Goal: Transaction & Acquisition: Purchase product/service

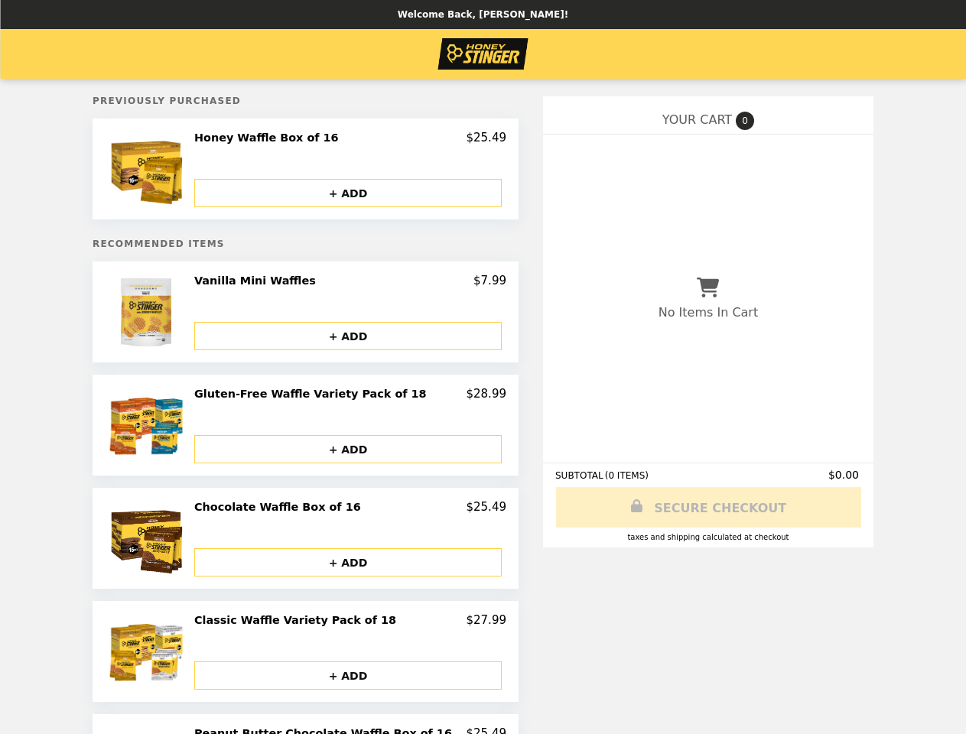
click at [180, 171] on img at bounding box center [148, 169] width 80 height 77
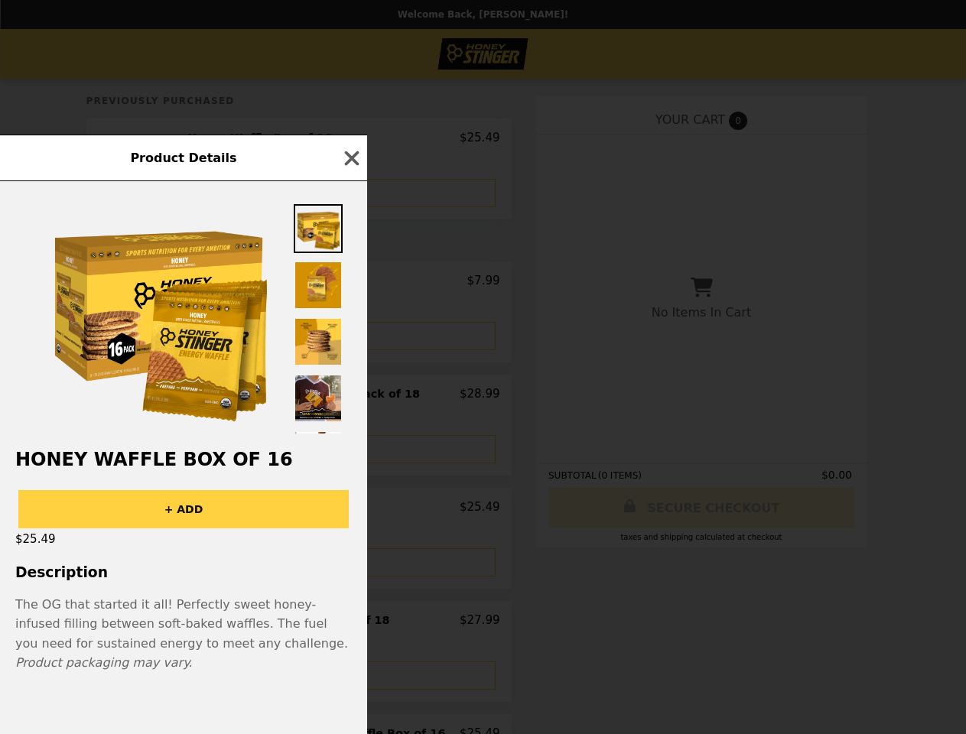
click at [350, 140] on div "Product Details Honey Waffle Box of 16 + ADD $25.49 Description The OG that sta…" at bounding box center [483, 367] width 966 height 734
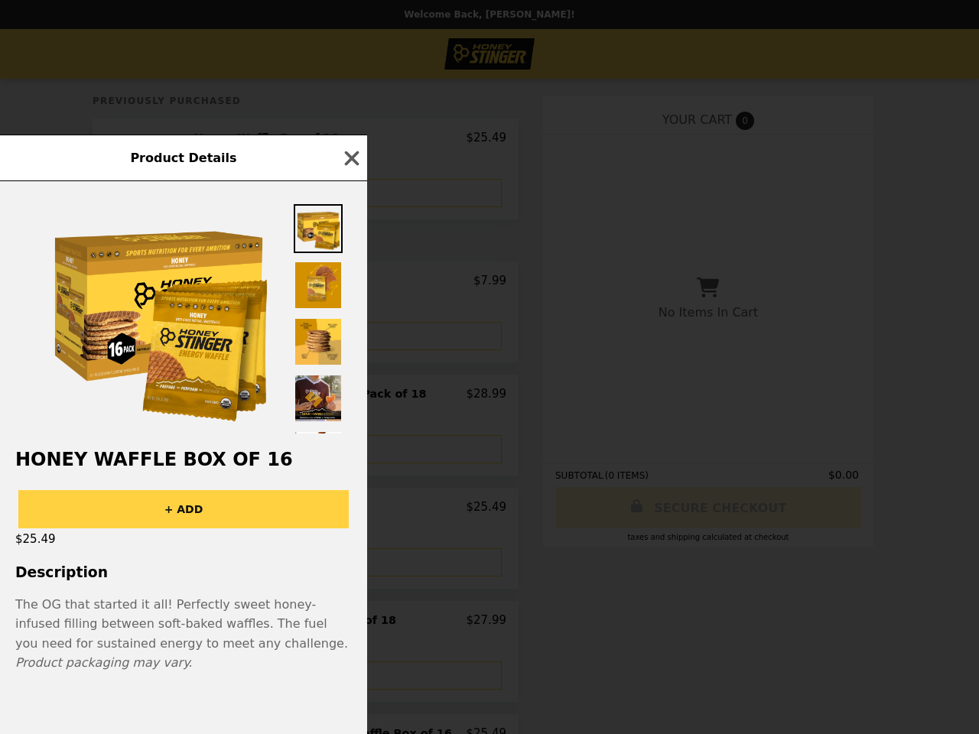
click at [350, 194] on div at bounding box center [183, 307] width 367 height 252
click at [180, 315] on div "Product Details Honey Waffle Box of 16 + ADD $25.49 Description The OG that sta…" at bounding box center [489, 367] width 979 height 734
click at [350, 285] on div "Vanilla Mini Waffles $7.99" at bounding box center [350, 281] width 312 height 14
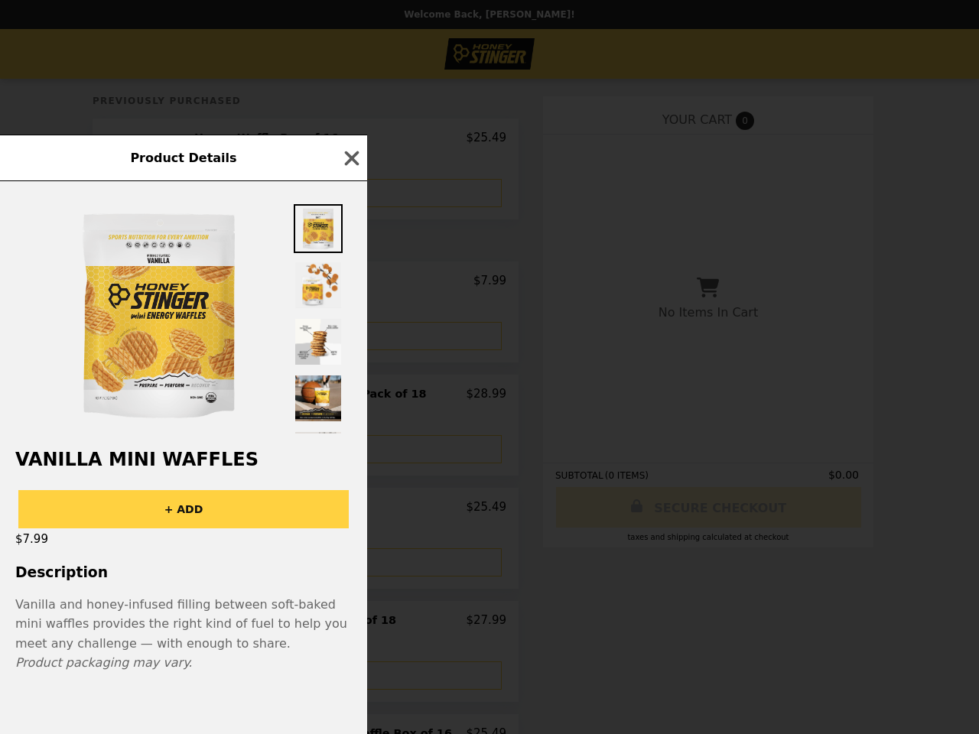
click at [350, 339] on div "Product Details Vanilla Mini Waffles + ADD $7.99 Description Vanilla and honey-…" at bounding box center [489, 367] width 979 height 734
click at [180, 428] on div "Vanilla Mini Waffles + ADD $7.99 Description Vanilla and honey-infused filling …" at bounding box center [183, 457] width 367 height 553
click at [350, 398] on div "Product Details Vanilla Mini Waffles + ADD $7.99 Description Vanilla and honey-…" at bounding box center [489, 367] width 979 height 734
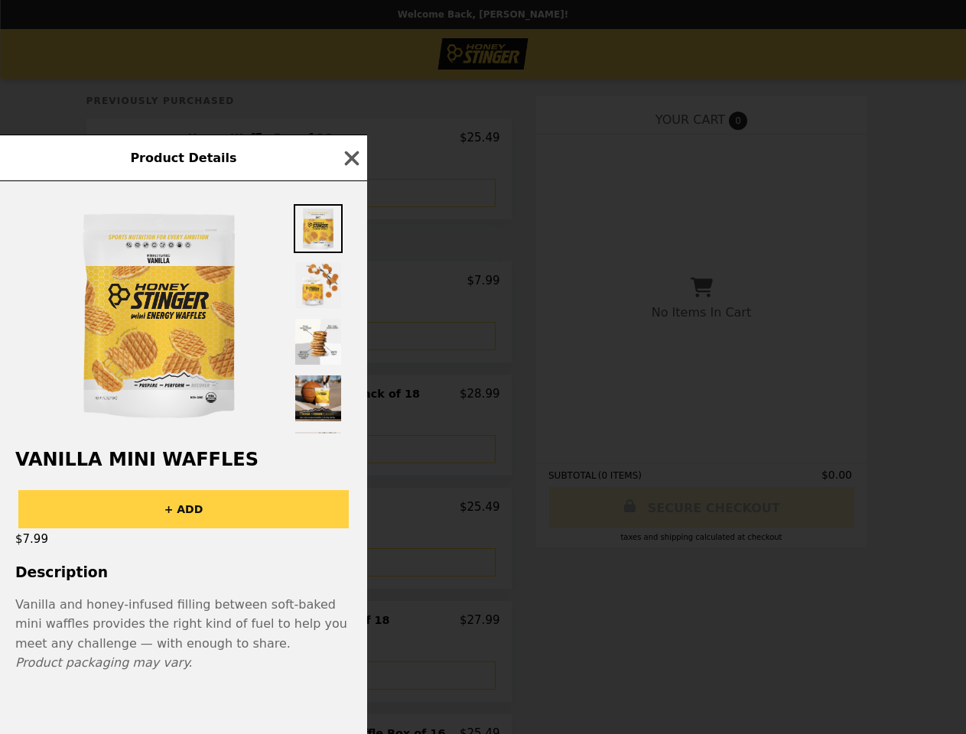
click at [350, 452] on button "+ ADD" at bounding box center [342, 449] width 308 height 28
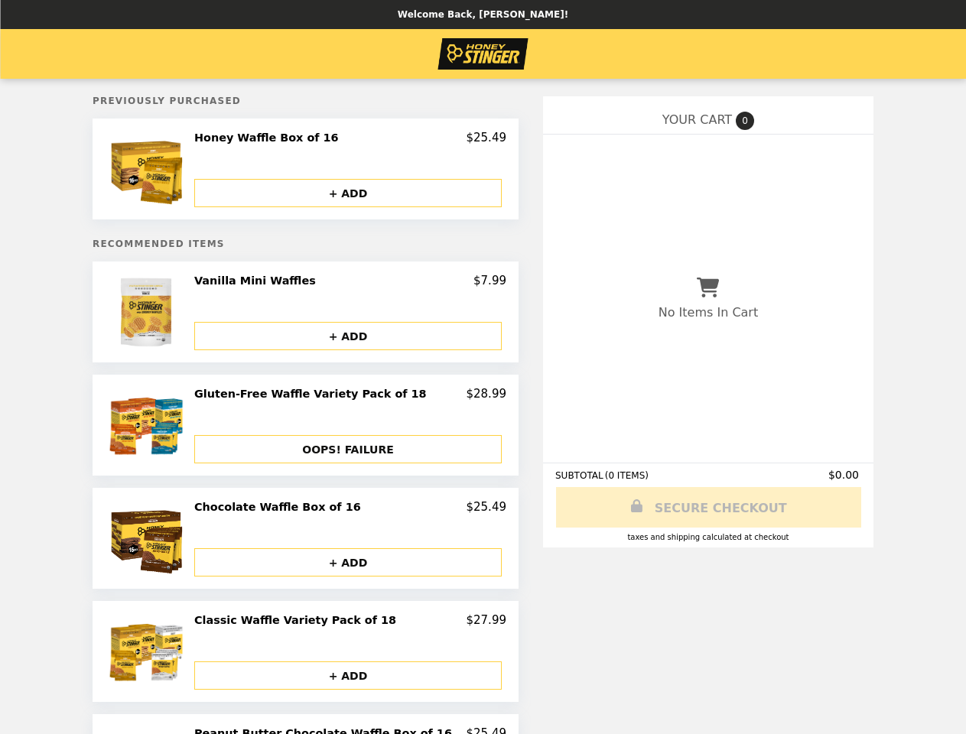
click at [180, 542] on img at bounding box center [148, 538] width 80 height 77
